Goal: Transaction & Acquisition: Obtain resource

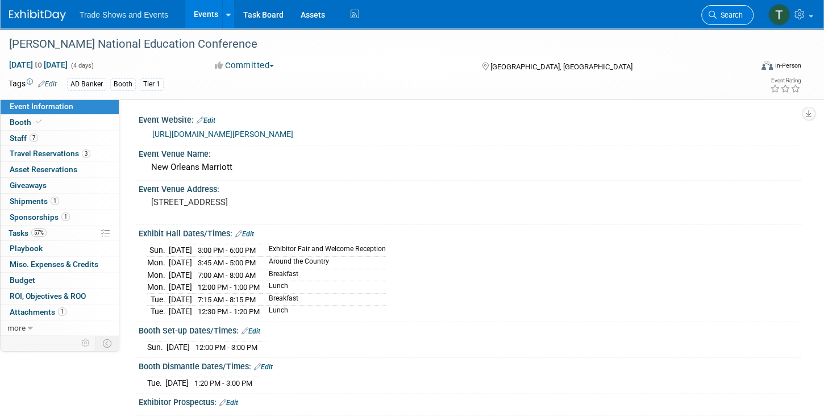
drag, startPoint x: 0, startPoint y: 0, endPoint x: 737, endPoint y: 12, distance: 737.6
click at [737, 12] on span "Search" at bounding box center [730, 15] width 26 height 9
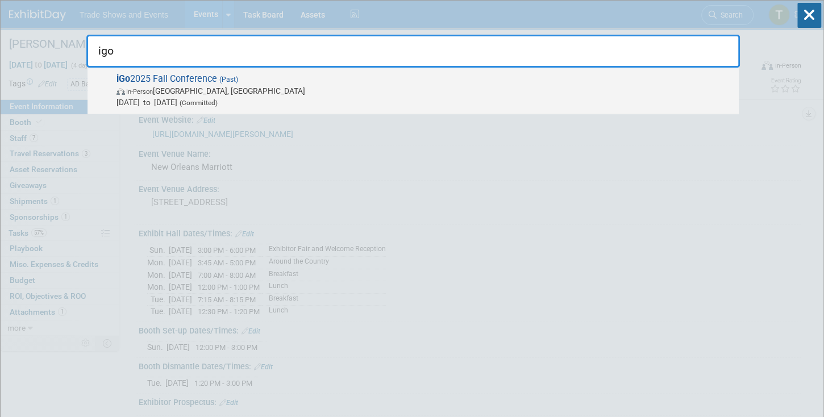
type input "igo"
click at [193, 76] on span "iGo 2025 Fall Conference (Past) In-Person Montgomery, TX Sep 29, 2025 to Oct 3,…" at bounding box center [423, 90] width 620 height 35
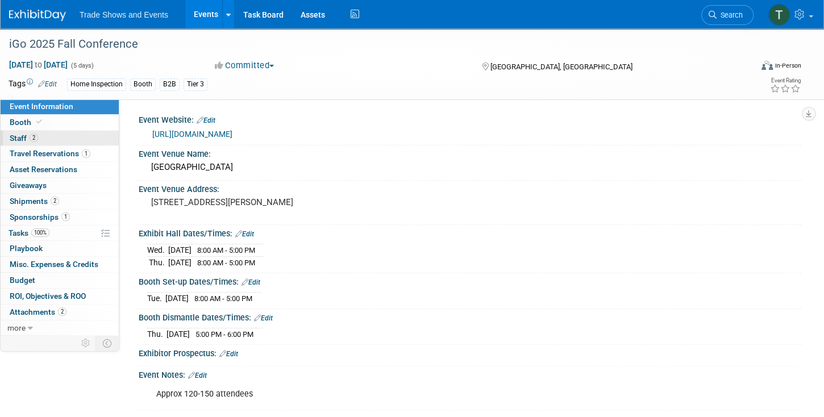
click at [37, 134] on span "Staff 2" at bounding box center [24, 138] width 28 height 9
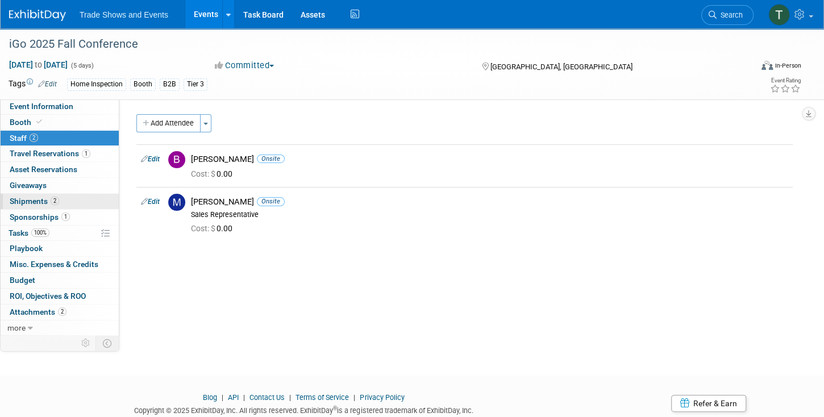
click at [30, 201] on span "Shipments 2" at bounding box center [34, 201] width 49 height 9
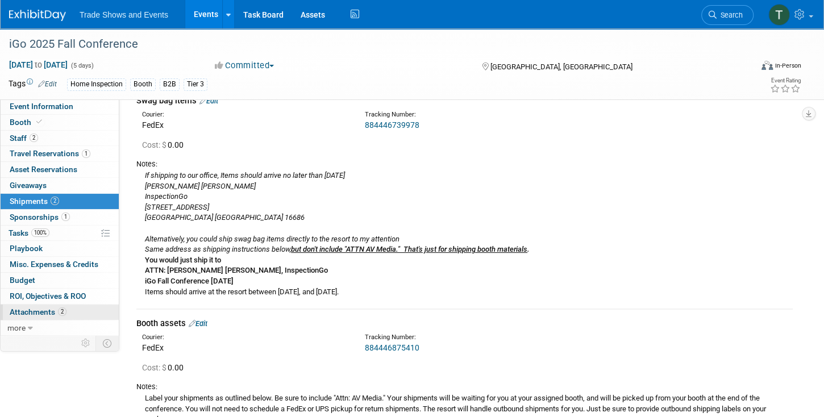
scroll to position [59, 0]
click at [49, 308] on span "Attachments 2" at bounding box center [38, 312] width 57 height 9
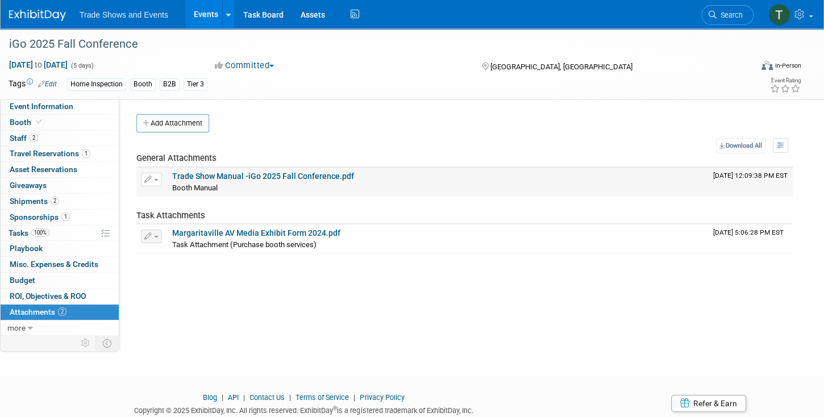
click at [212, 173] on link "Trade Show Manual -iGo 2025 Fall Conference.pdf" at bounding box center [263, 176] width 182 height 9
click at [739, 18] on span "Search" at bounding box center [730, 15] width 26 height 9
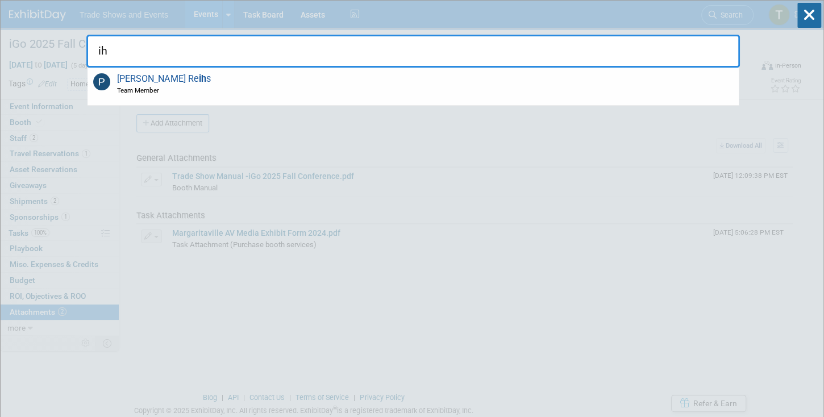
type input "i"
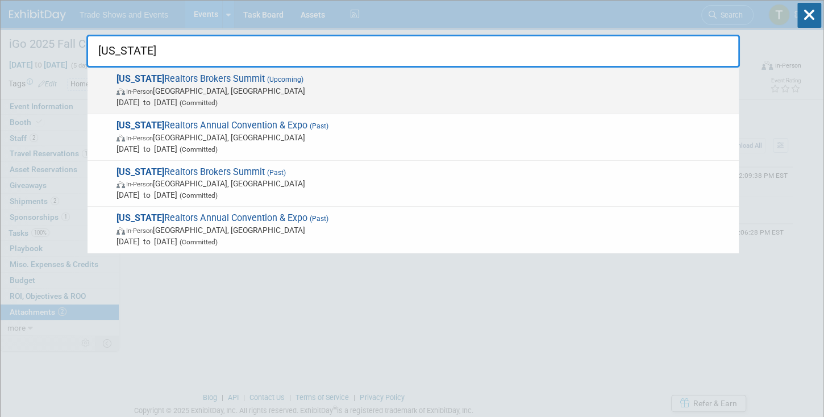
type input "ohio"
click at [215, 88] on span "In-Person Dublin, OH" at bounding box center [425, 90] width 617 height 11
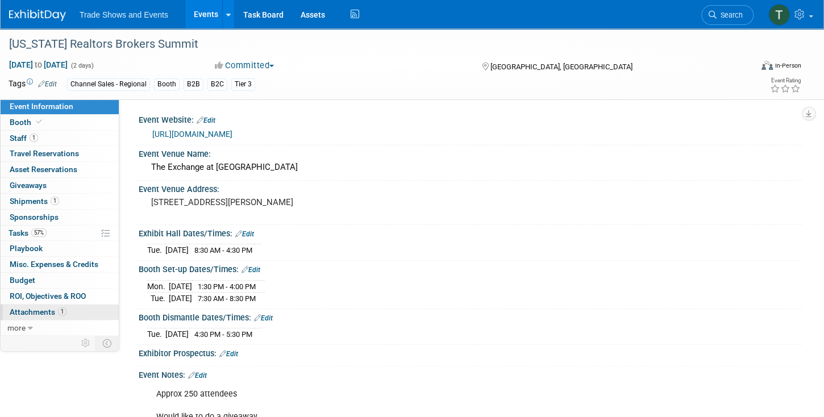
click at [46, 308] on span "Attachments 1" at bounding box center [38, 312] width 57 height 9
